Goal: Information Seeking & Learning: Find specific fact

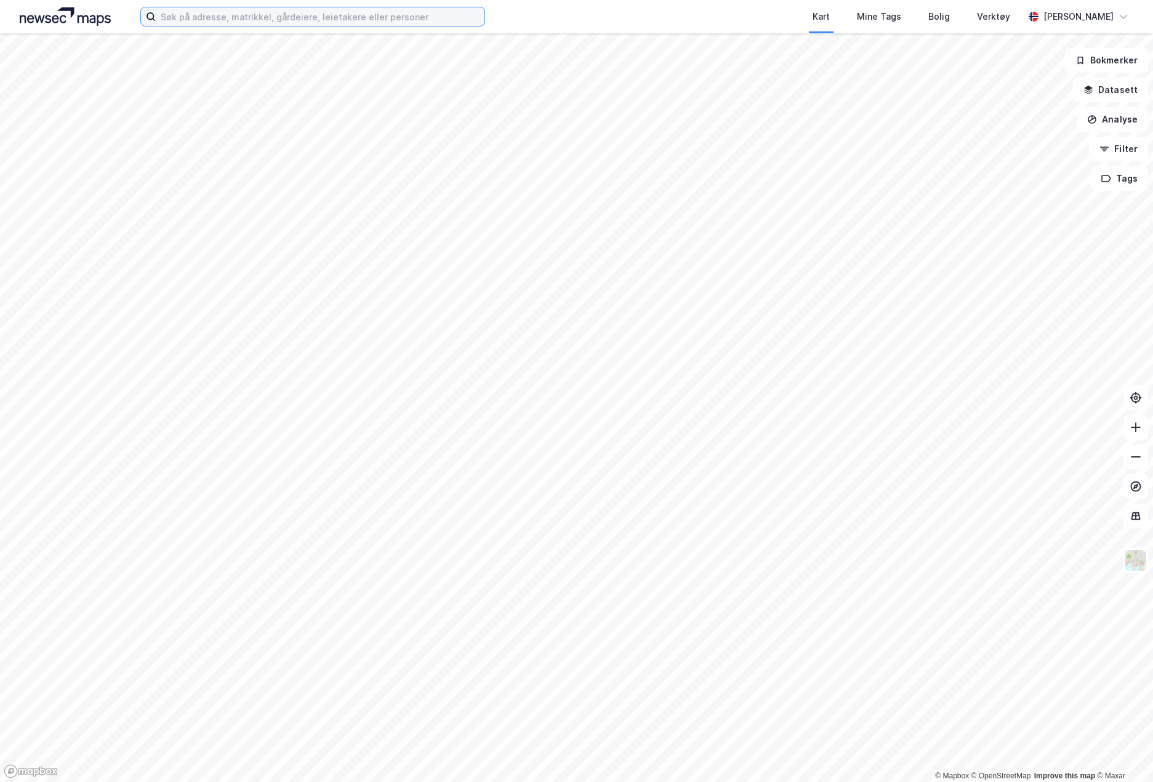
click at [225, 21] on input at bounding box center [320, 16] width 329 height 18
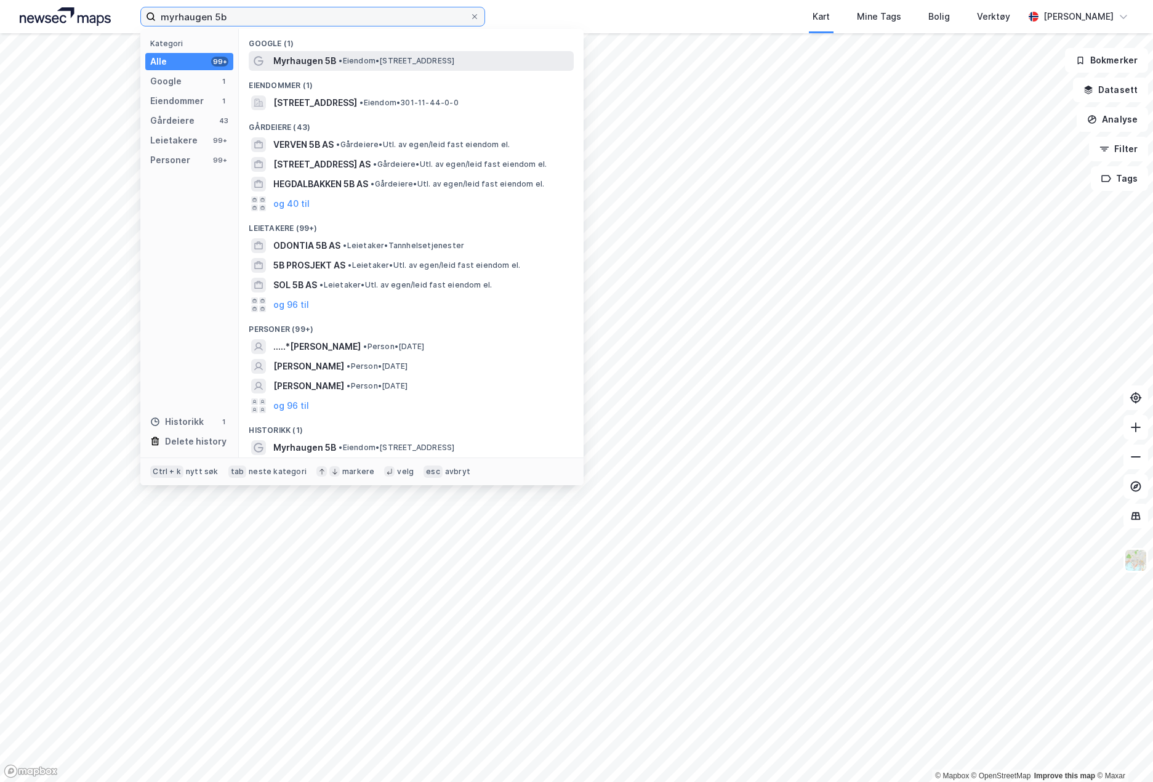
type input "myrhaugen 5b"
click at [340, 58] on span "•" at bounding box center [341, 60] width 4 height 9
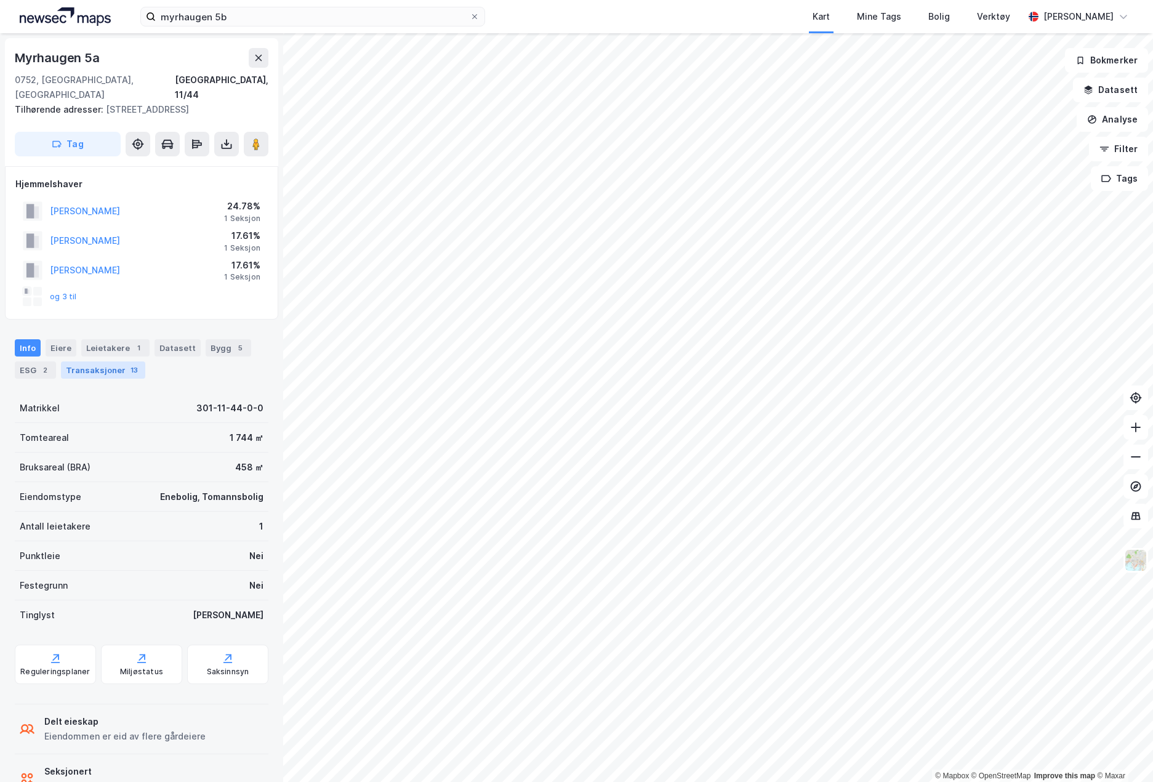
click at [134, 364] on div "13" at bounding box center [134, 370] width 12 height 12
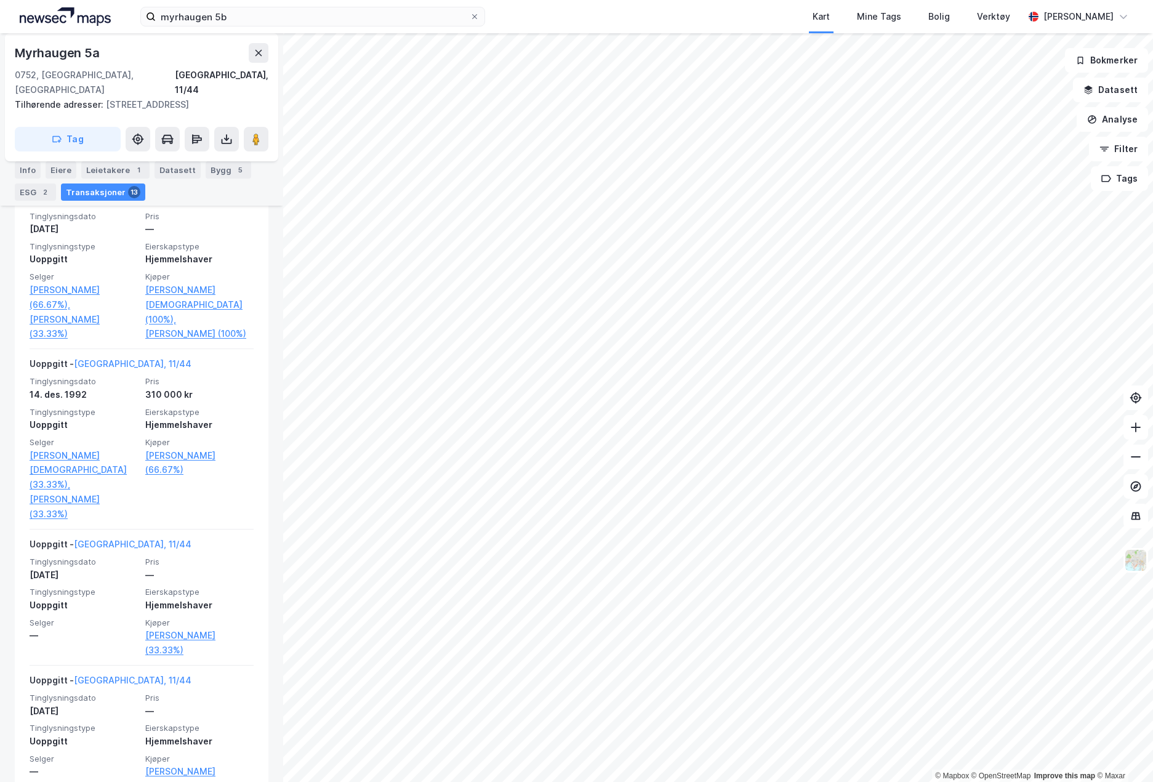
scroll to position [1684, 0]
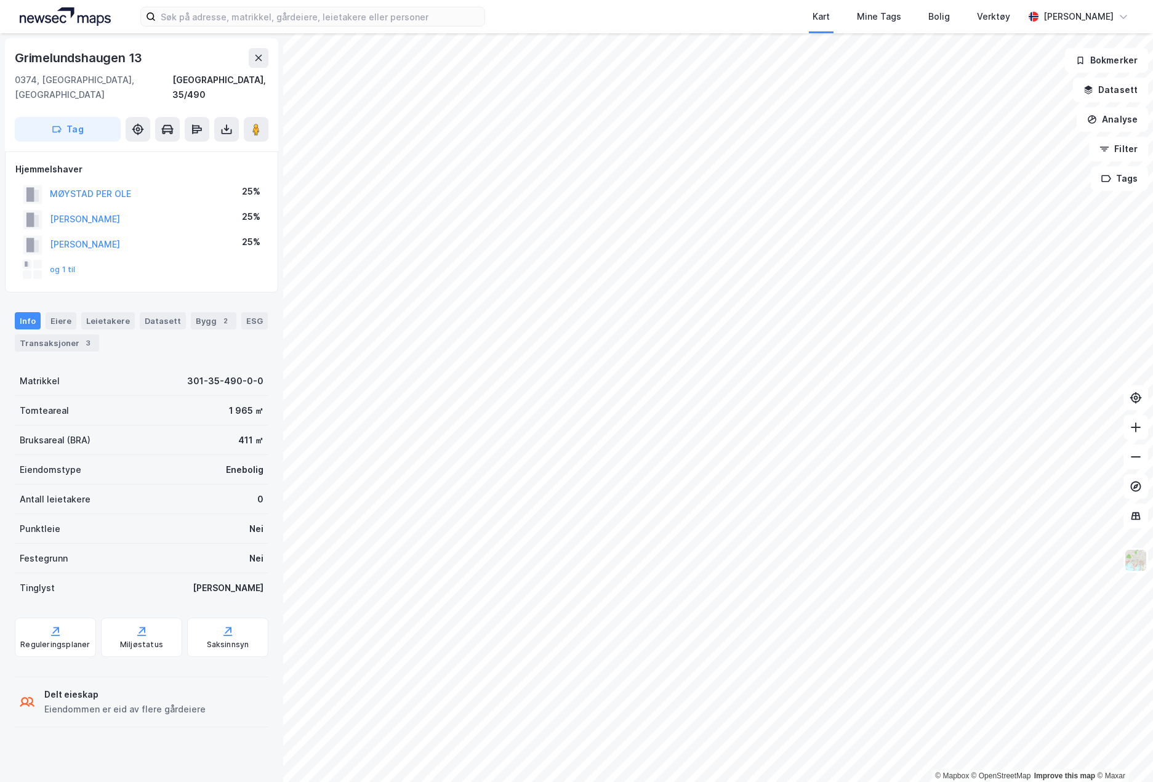
click at [259, 449] on div "© Mapbox © OpenStreetMap Improve this map © [PERSON_NAME][GEOGRAPHIC_DATA]/490 …" at bounding box center [576, 407] width 1153 height 748
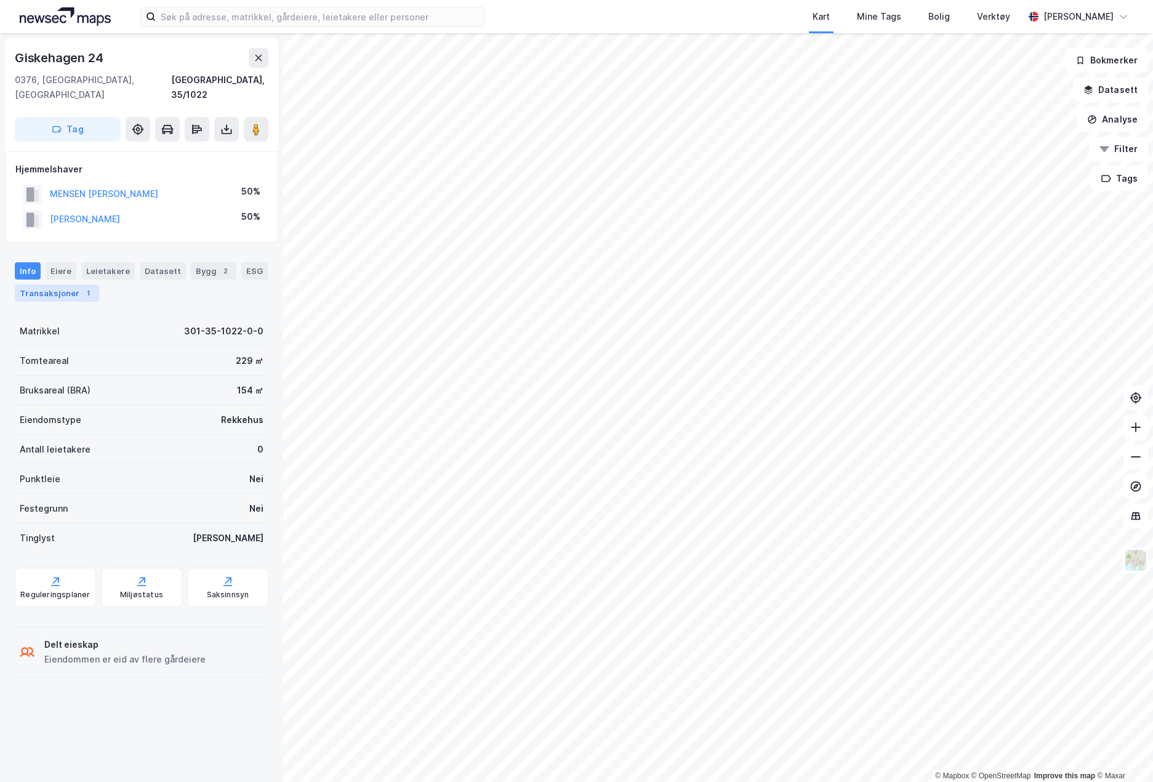
click at [82, 287] on div "1" at bounding box center [88, 293] width 12 height 12
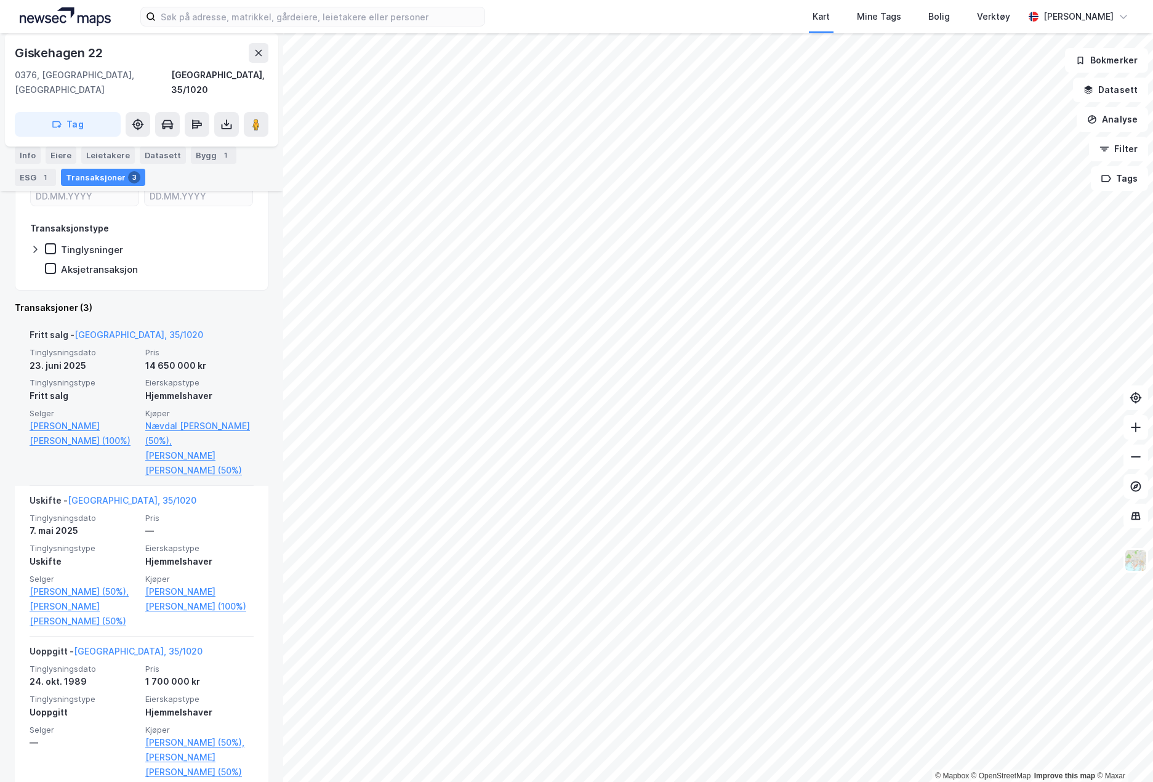
scroll to position [217, 0]
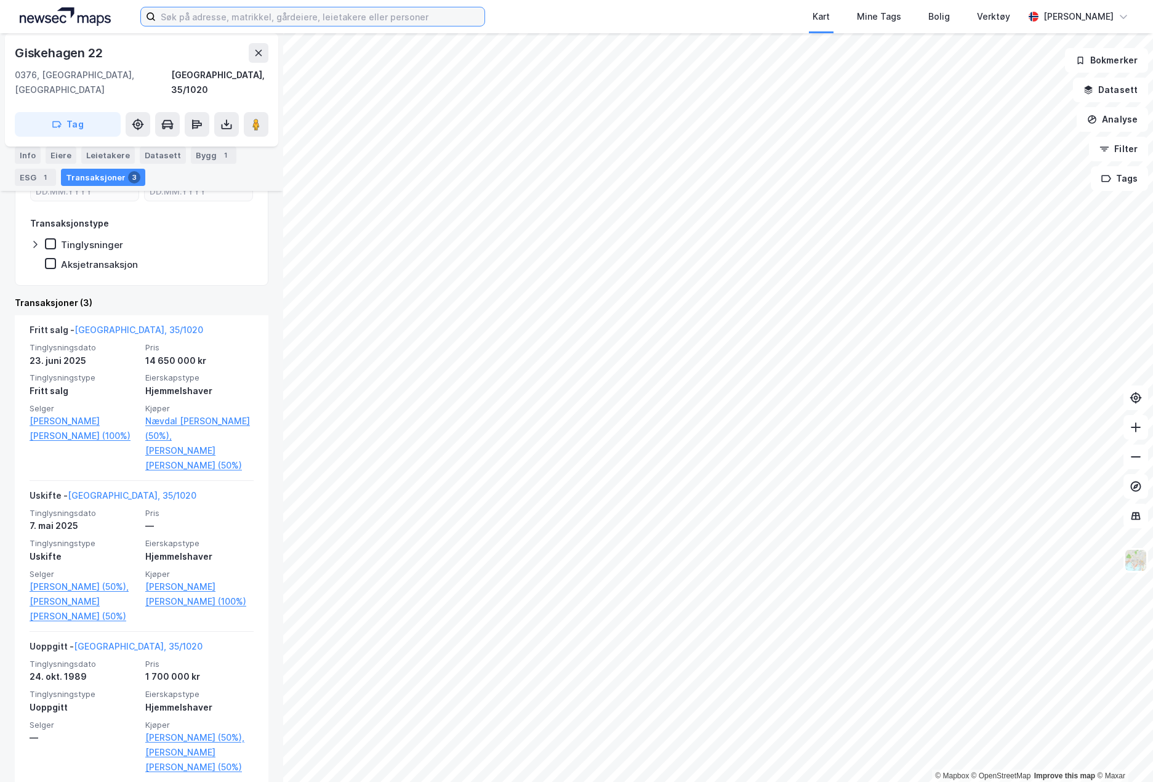
click at [395, 19] on input at bounding box center [320, 16] width 329 height 18
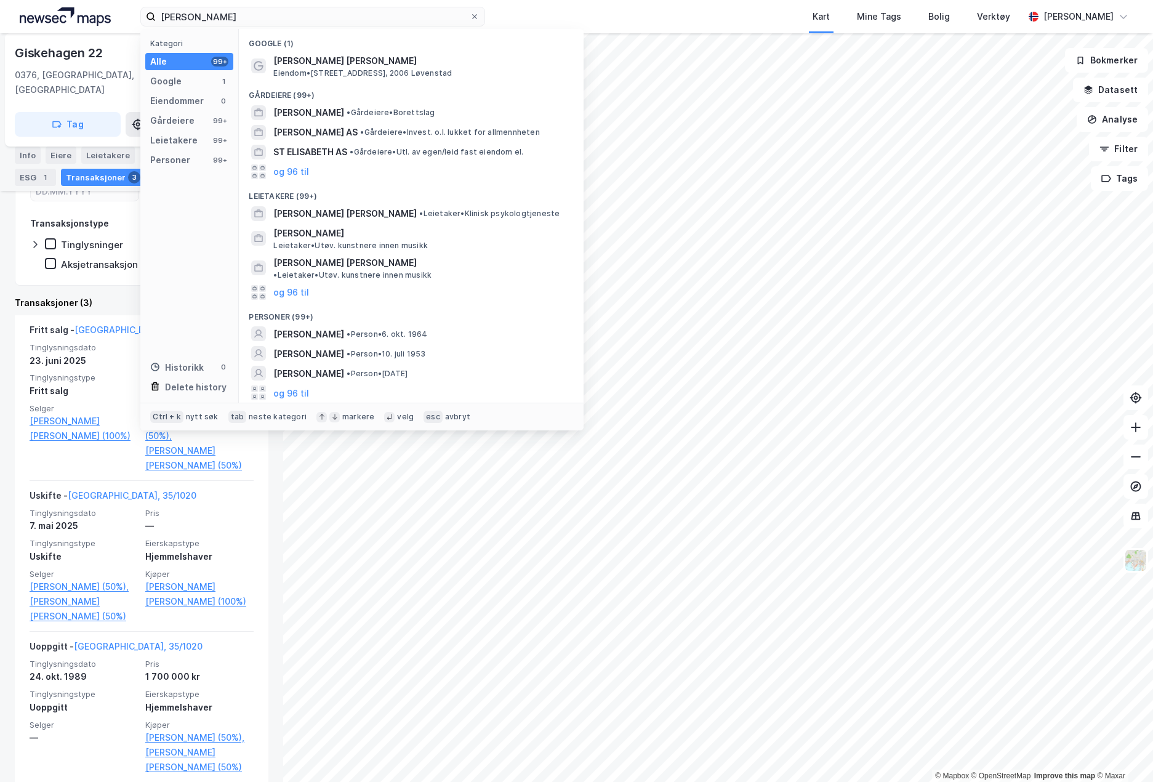
click at [215, 71] on div "Kategori Alle 99+ Google 1 Eiendommer 0 Gårdeiere 99+ Leietakere 99+ Personer 9…" at bounding box center [189, 216] width 98 height 374
click at [299, 385] on button "og 96 til" at bounding box center [291, 392] width 36 height 15
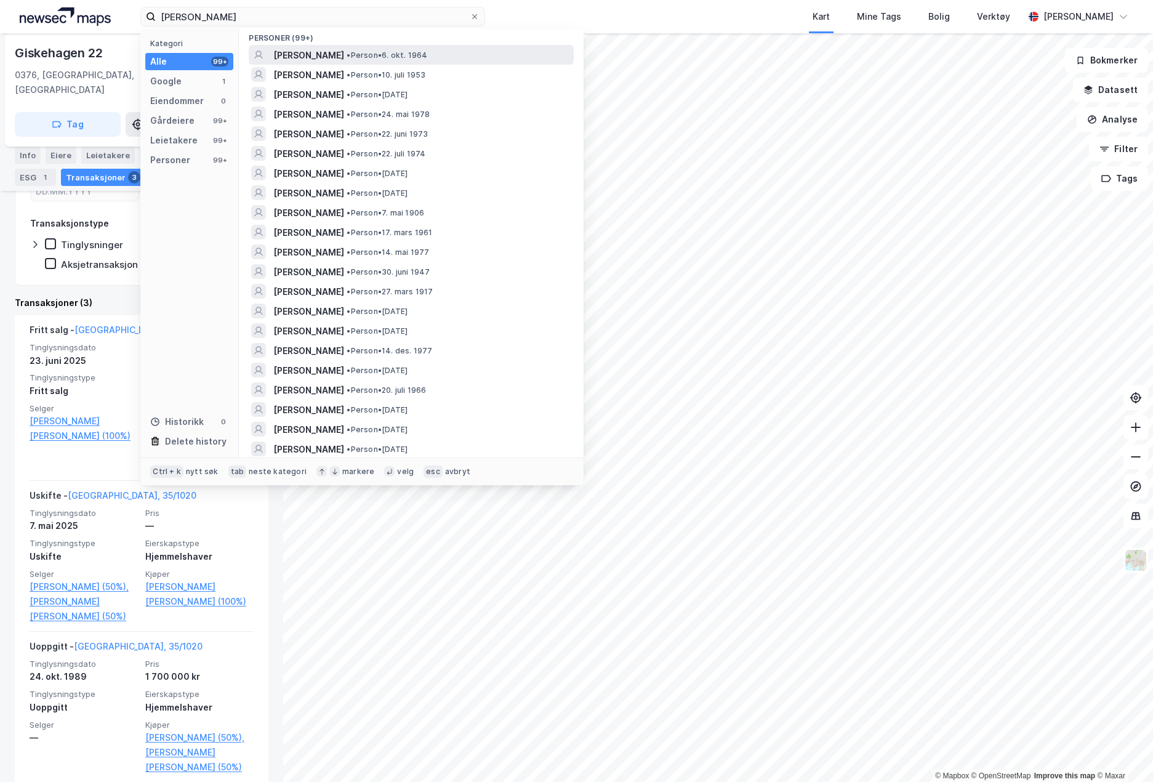
scroll to position [308, 0]
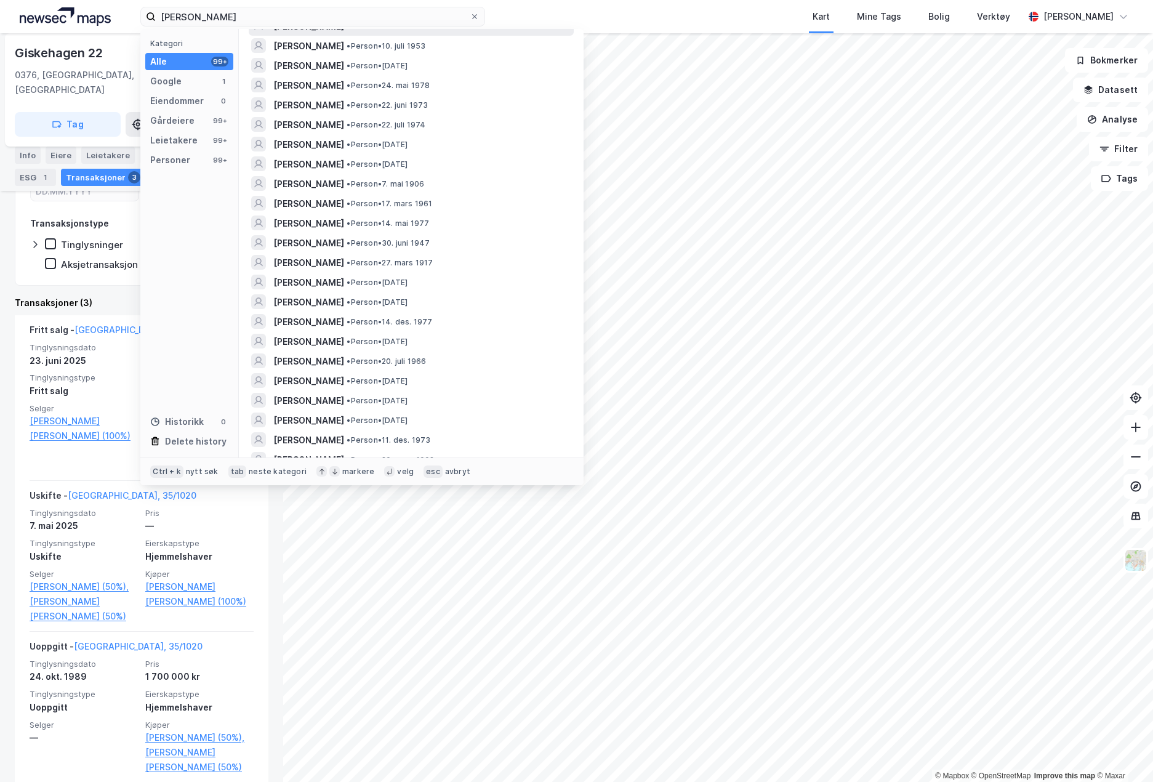
click at [344, 347] on span "ELISABETH PETTERSEN" at bounding box center [308, 341] width 71 height 15
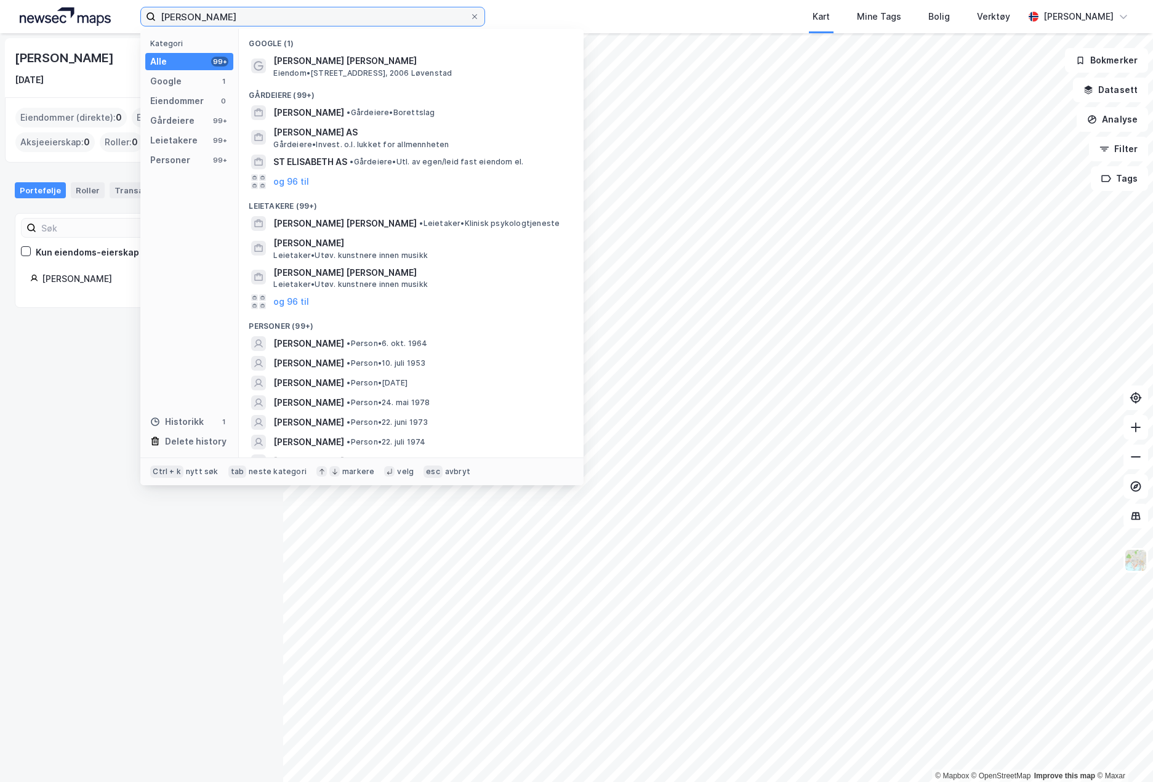
drag, startPoint x: 262, startPoint y: 7, endPoint x: 156, endPoint y: 4, distance: 105.9
click at [156, 4] on div "elisabeth pettersen Kategori Alle 99+ Google 1 Eiendommer 0 Gårdeiere 99+ Leiet…" at bounding box center [576, 16] width 1153 height 33
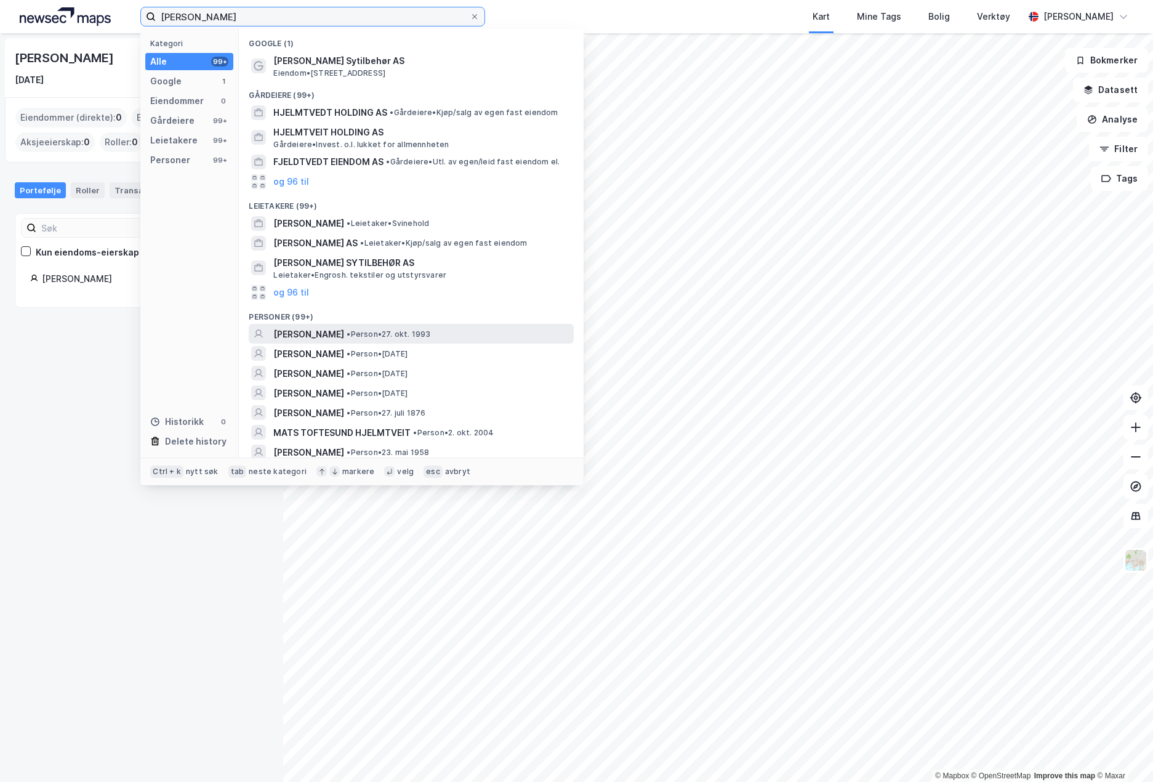
type input "mats herman hjelmtvedt"
click at [334, 327] on span "MATS HERMAN HJELMTVEDT" at bounding box center [308, 334] width 71 height 15
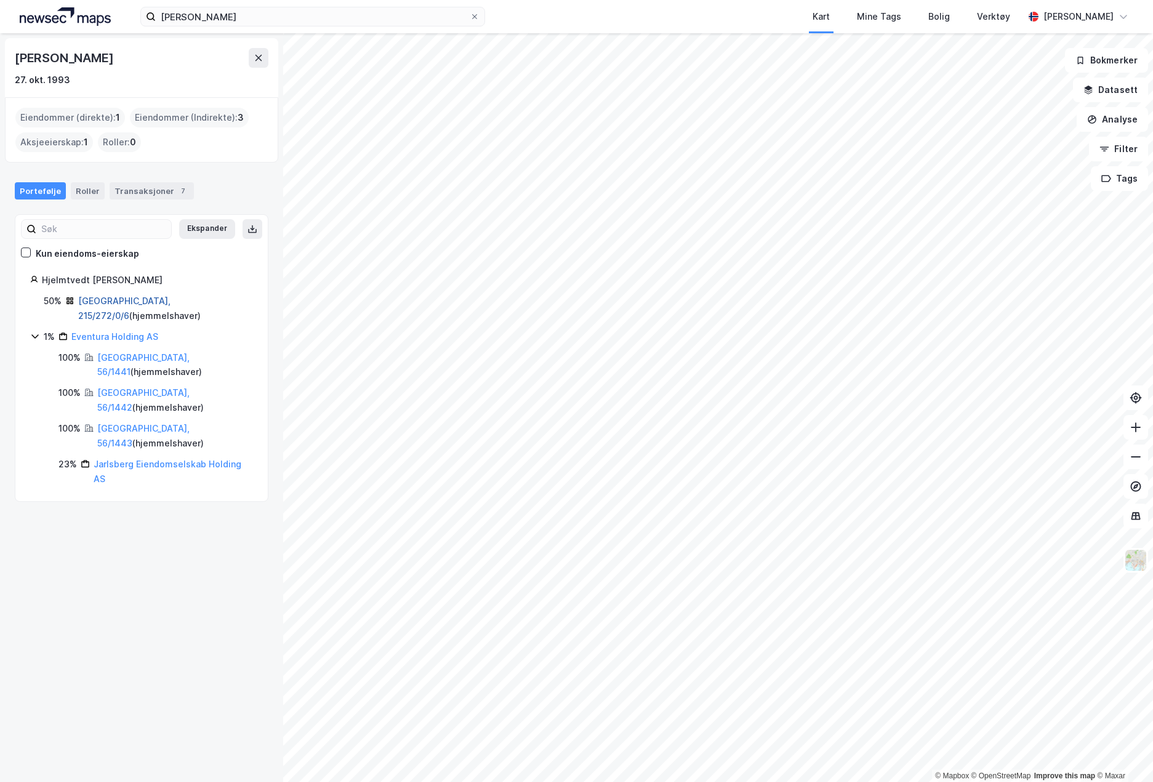
click at [142, 300] on link "Oslo, 215/272/0/6" at bounding box center [124, 307] width 92 height 25
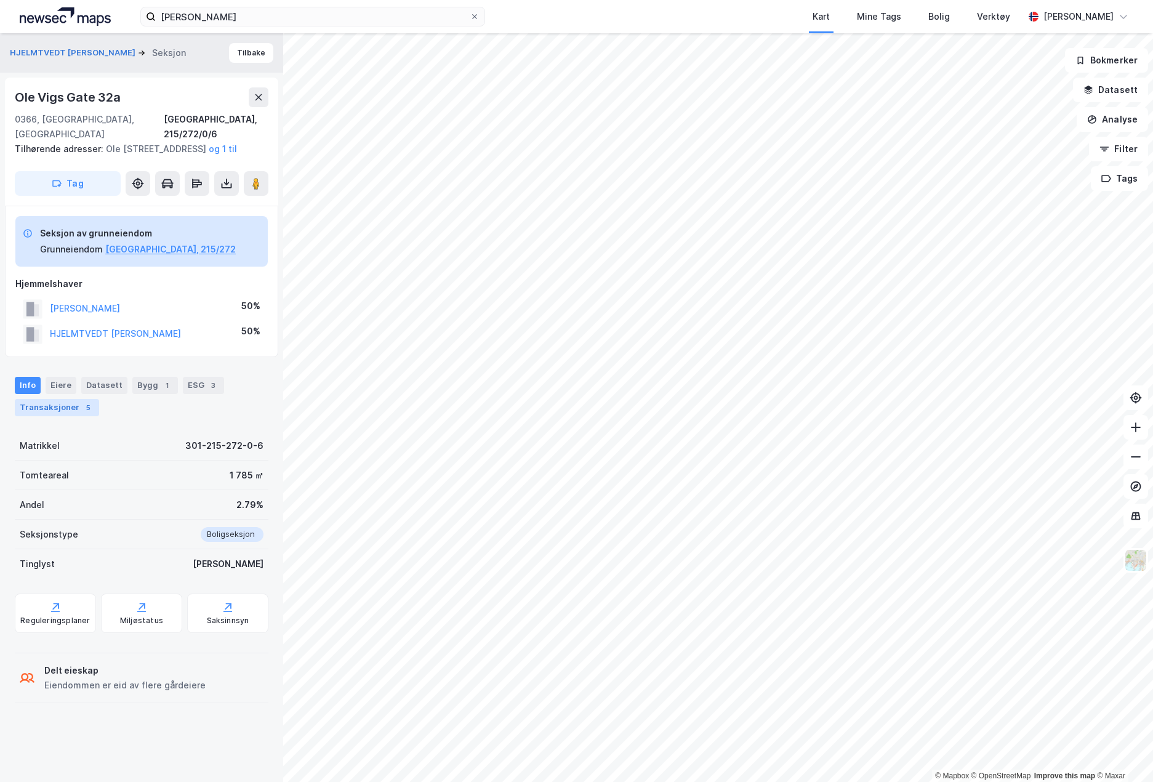
click at [73, 406] on div "Transaksjoner 5" at bounding box center [57, 407] width 84 height 17
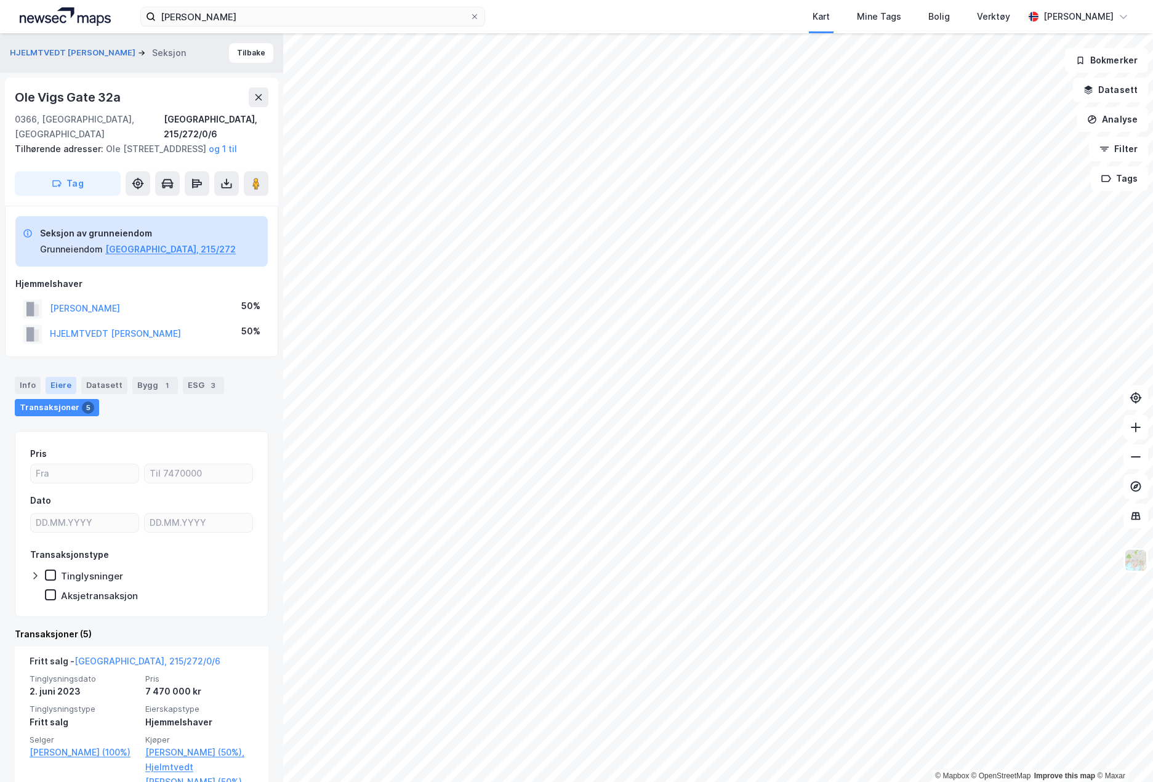
click at [57, 383] on div "Eiere" at bounding box center [61, 385] width 31 height 17
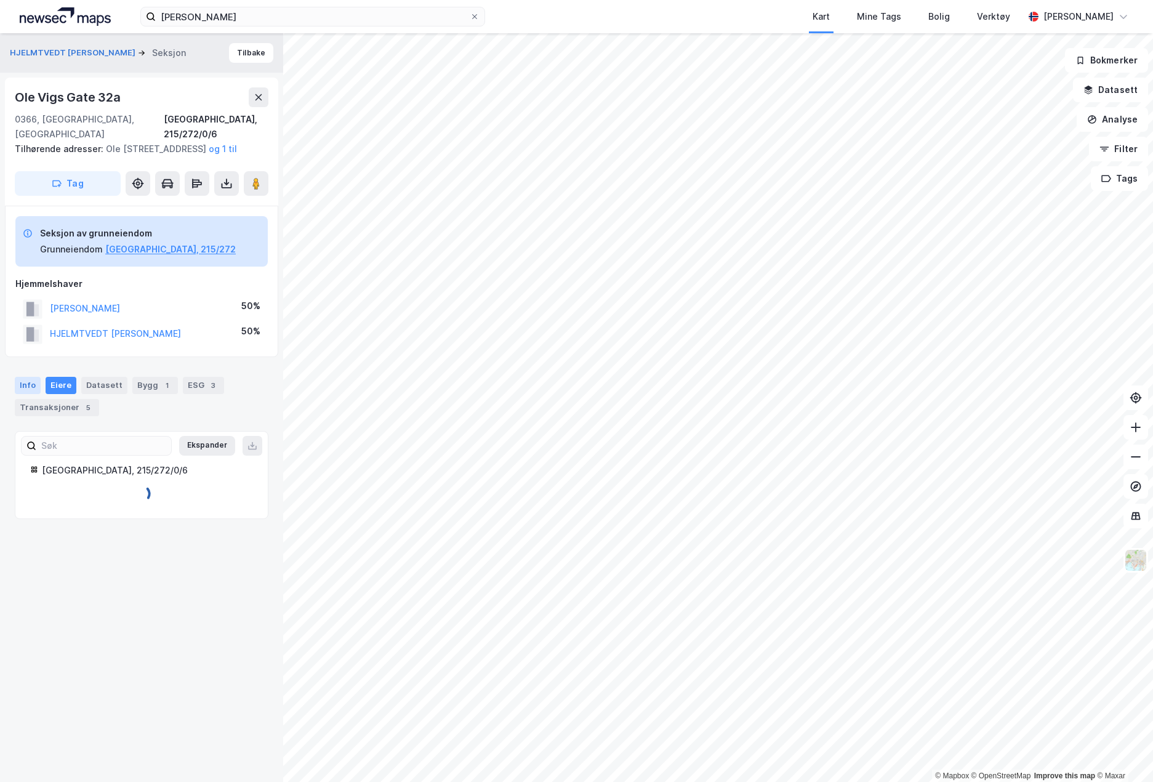
click at [31, 380] on div "Info" at bounding box center [28, 385] width 26 height 17
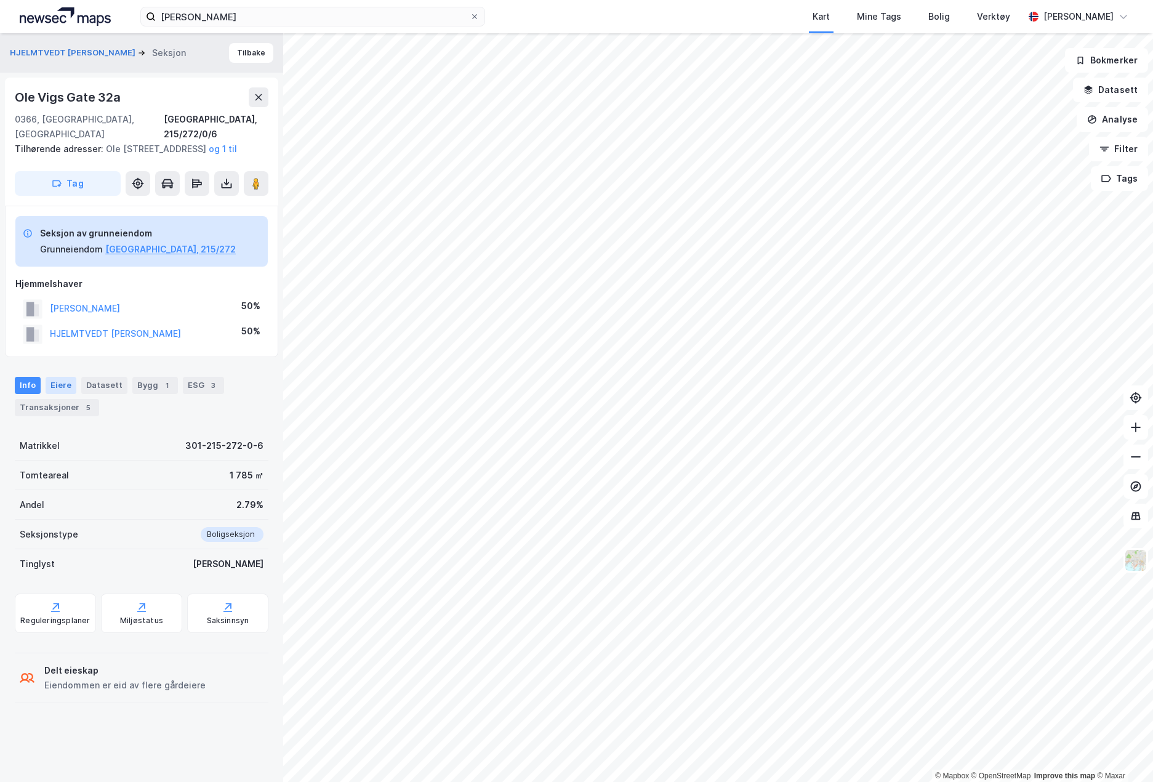
click at [62, 386] on div "Eiere" at bounding box center [61, 385] width 31 height 17
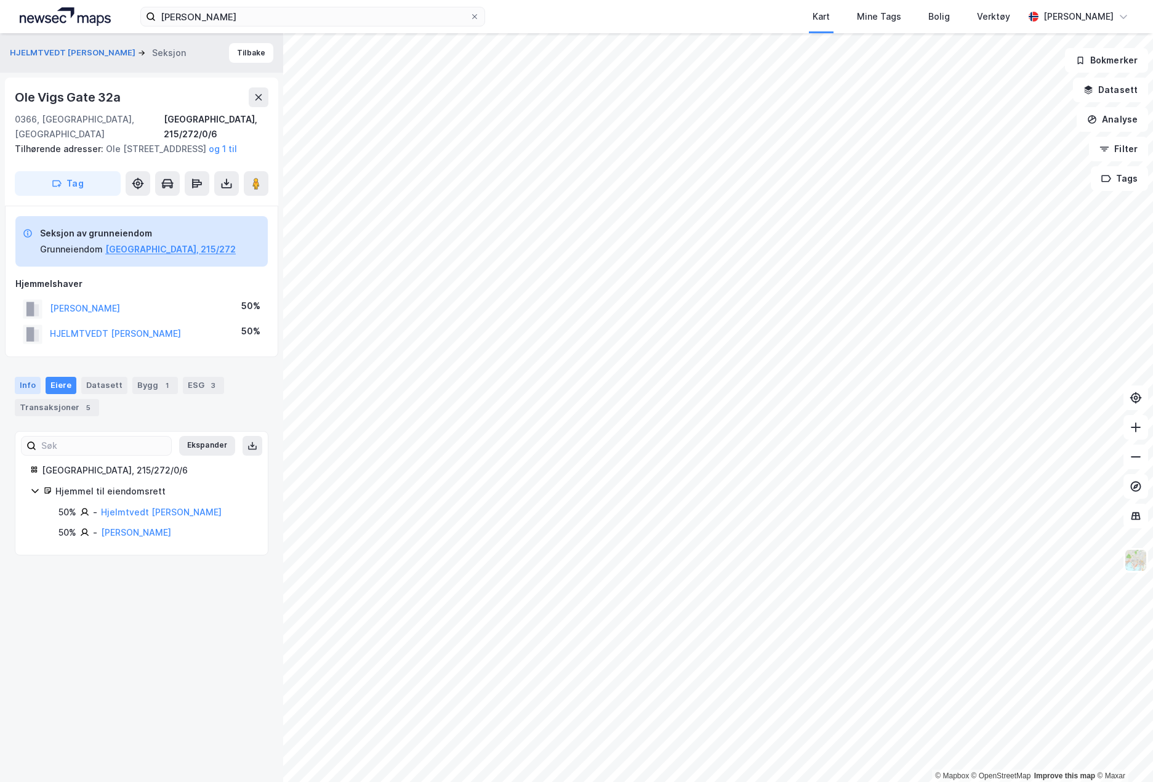
click at [26, 384] on div "Info" at bounding box center [28, 385] width 26 height 17
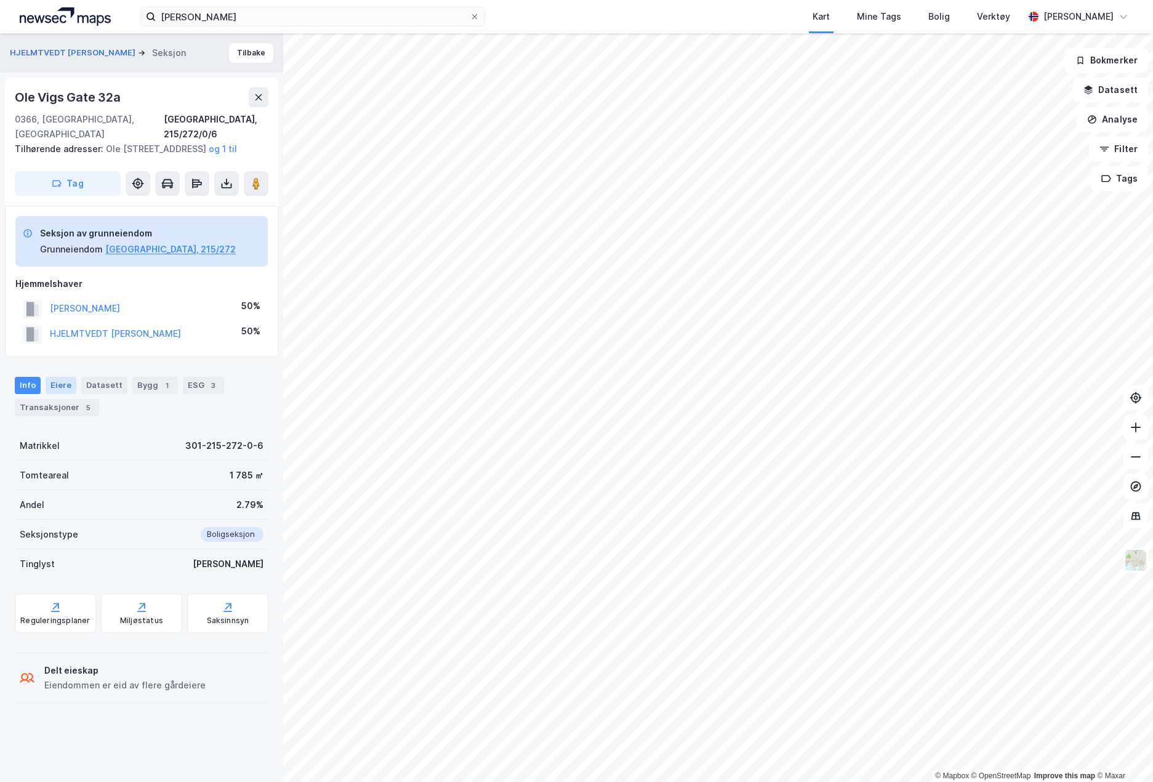
click at [58, 384] on div "Eiere" at bounding box center [61, 385] width 31 height 17
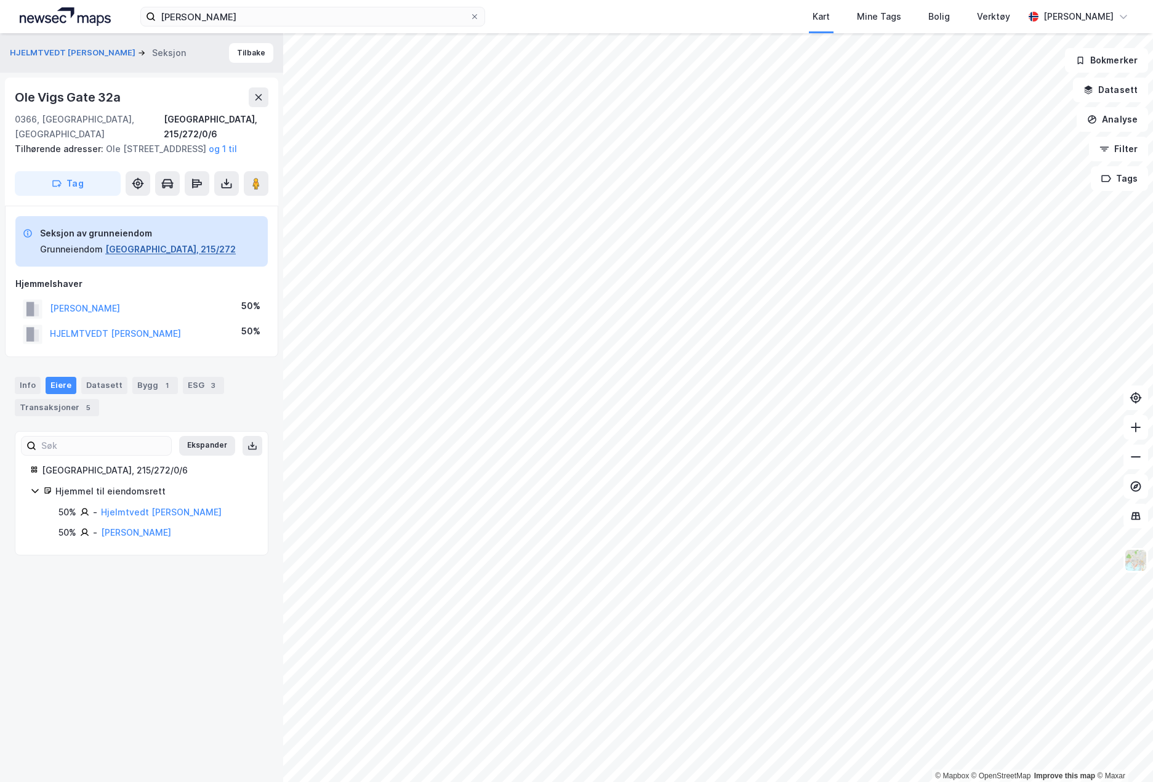
click at [127, 251] on button "Oslo, 215/272" at bounding box center [170, 249] width 130 height 15
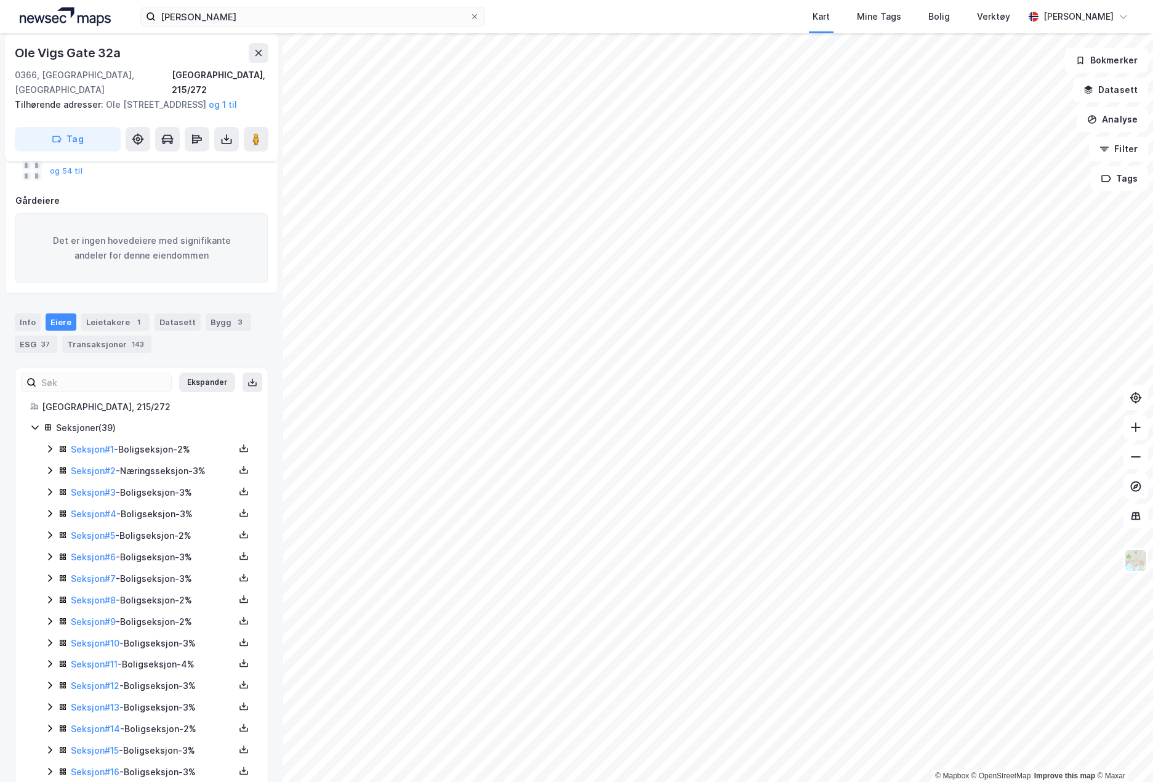
scroll to position [185, 0]
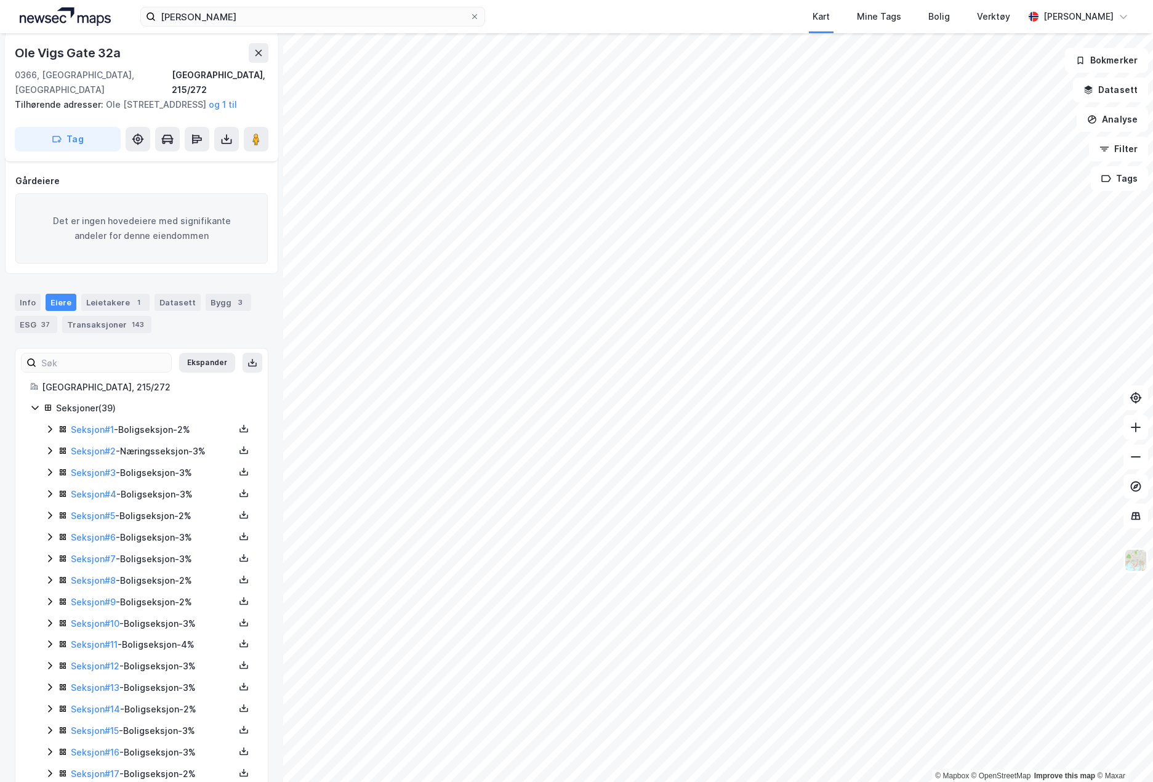
click at [50, 540] on icon at bounding box center [50, 537] width 10 height 10
